Goal: Obtain resource: Download file/media

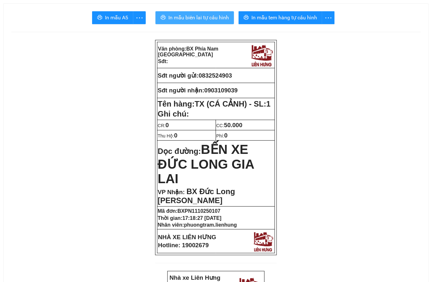
click at [184, 19] on span "In mẫu biên lai tự cấu hình" at bounding box center [198, 18] width 61 height 8
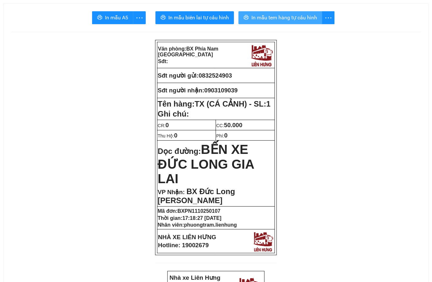
click at [285, 15] on span "In mẫu tem hàng tự cấu hình" at bounding box center [284, 18] width 66 height 8
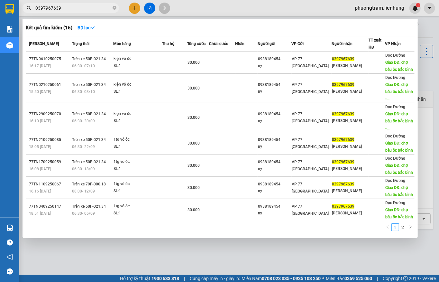
click at [77, 10] on input "0397967639" at bounding box center [73, 8] width 76 height 7
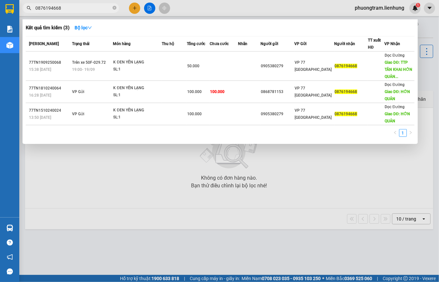
type input "0876194668"
click at [114, 8] on icon "close-circle" at bounding box center [115, 8] width 4 height 4
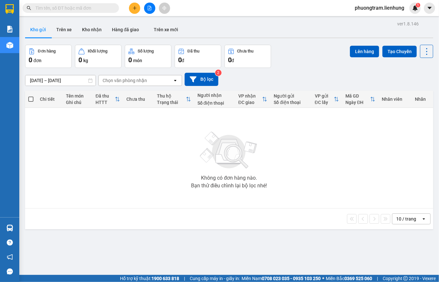
click at [63, 6] on input "text" at bounding box center [73, 8] width 76 height 7
